Goal: Navigation & Orientation: Go to known website

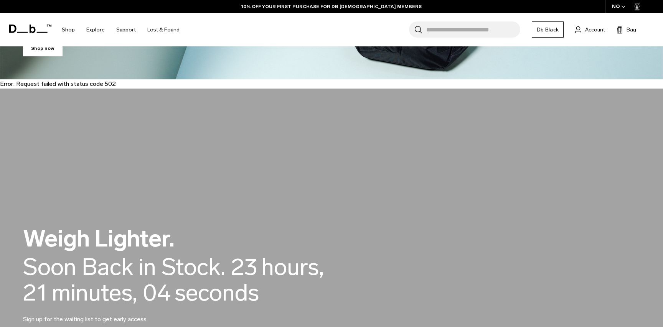
scroll to position [314, 0]
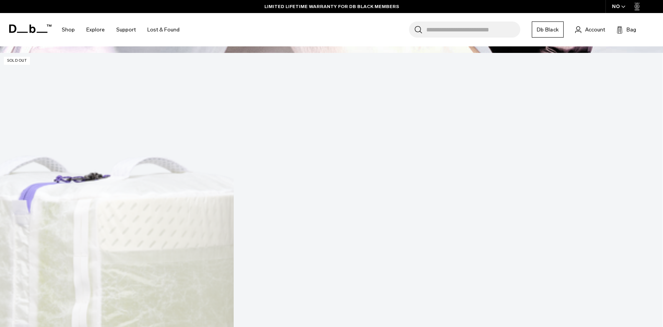
scroll to position [703, 0]
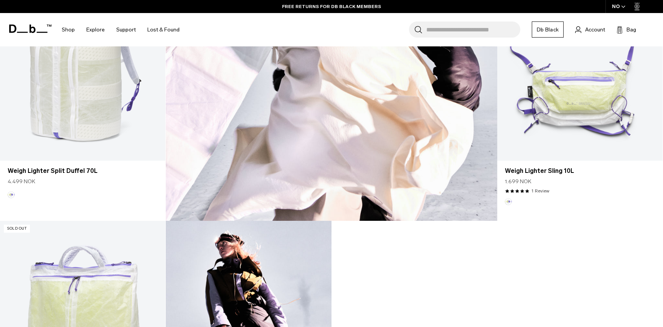
scroll to position [602, 0]
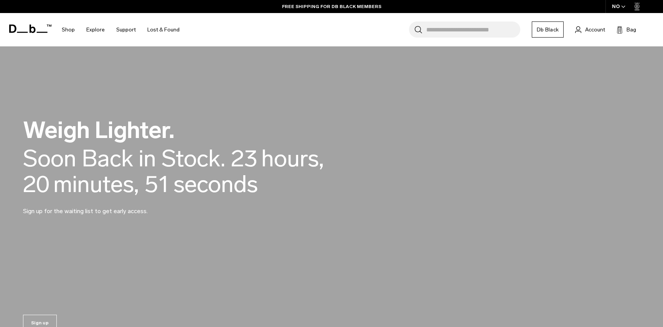
scroll to position [675, 0]
